Goal: Entertainment & Leisure: Consume media (video, audio)

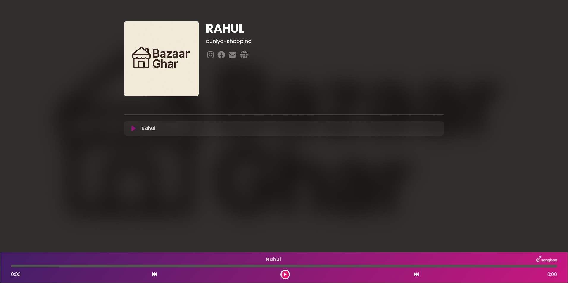
click at [286, 275] on icon at bounding box center [285, 275] width 3 height 4
